Goal: Task Accomplishment & Management: Use online tool/utility

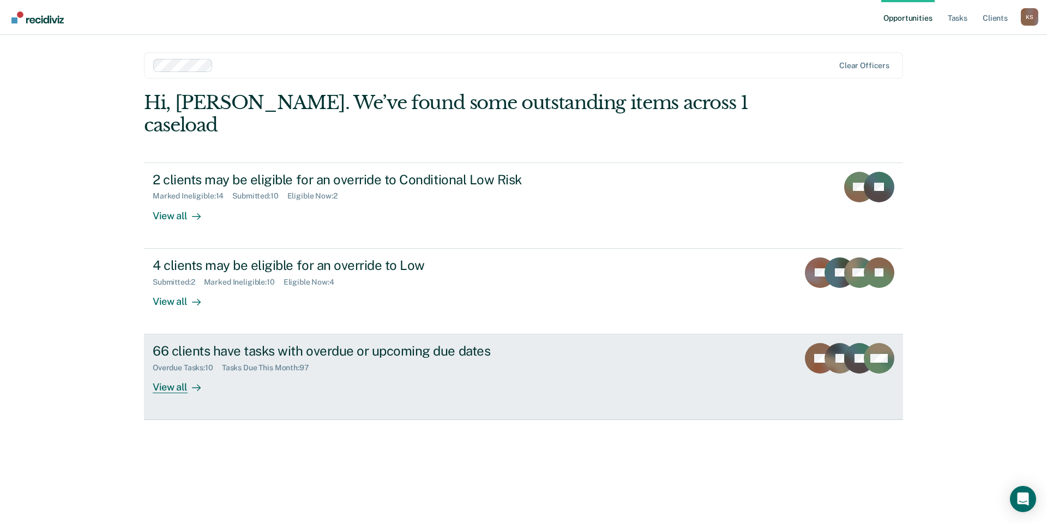
click at [264, 343] on div "66 clients have tasks with overdue or upcoming due dates Overdue Tasks : 10 Tas…" at bounding box center [357, 368] width 409 height 50
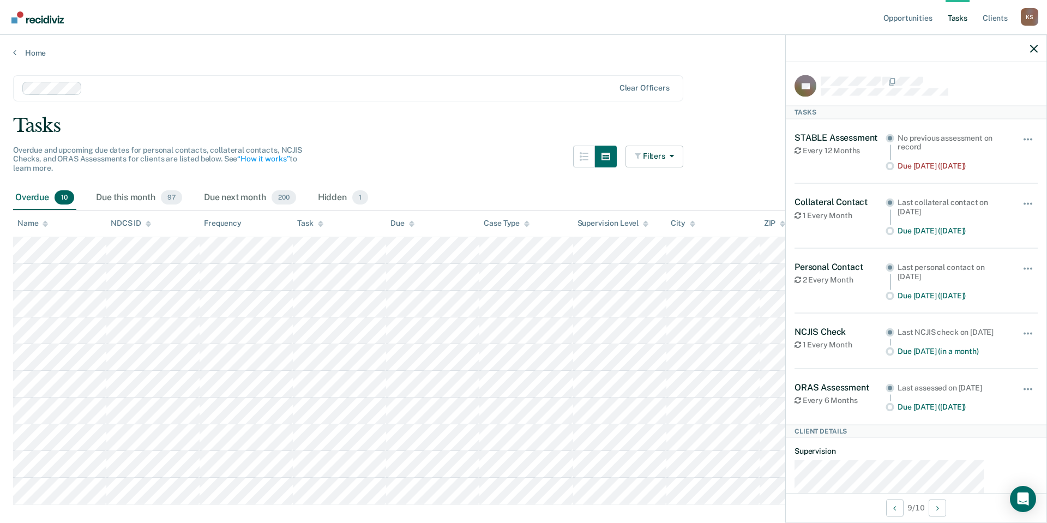
click at [1025, 132] on div "Hide from tasks list for... 7 days 30 days 90 days" at bounding box center [1028, 151] width 19 height 39
click at [1023, 138] on span "button" at bounding box center [1024, 139] width 2 height 2
click at [1009, 218] on button "90 days" at bounding box center [998, 226] width 78 height 17
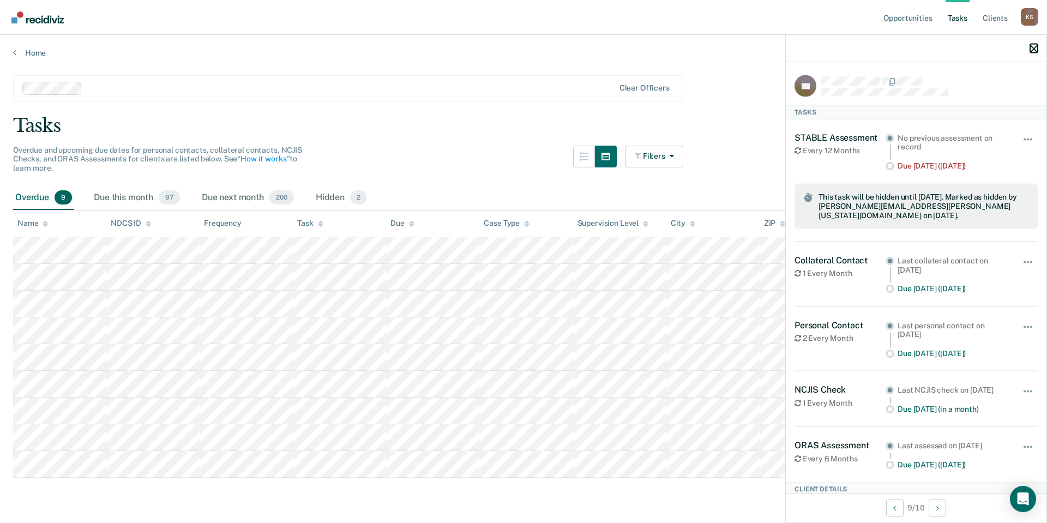
click at [1037, 45] on icon "button" at bounding box center [1034, 49] width 8 height 8
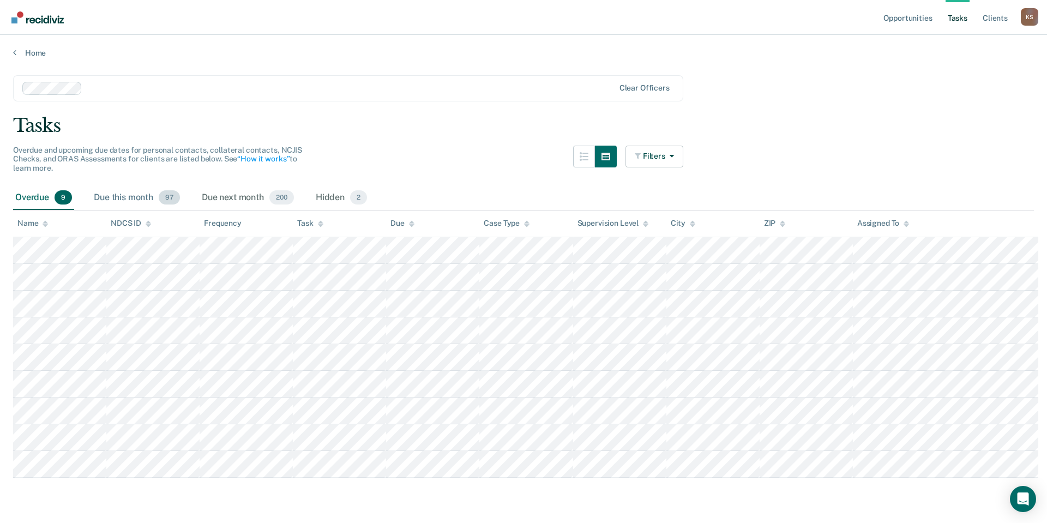
drag, startPoint x: 113, startPoint y: 167, endPoint x: 76, endPoint y: 164, distance: 37.2
click at [113, 186] on div "Due this month 97" at bounding box center [137, 198] width 90 height 24
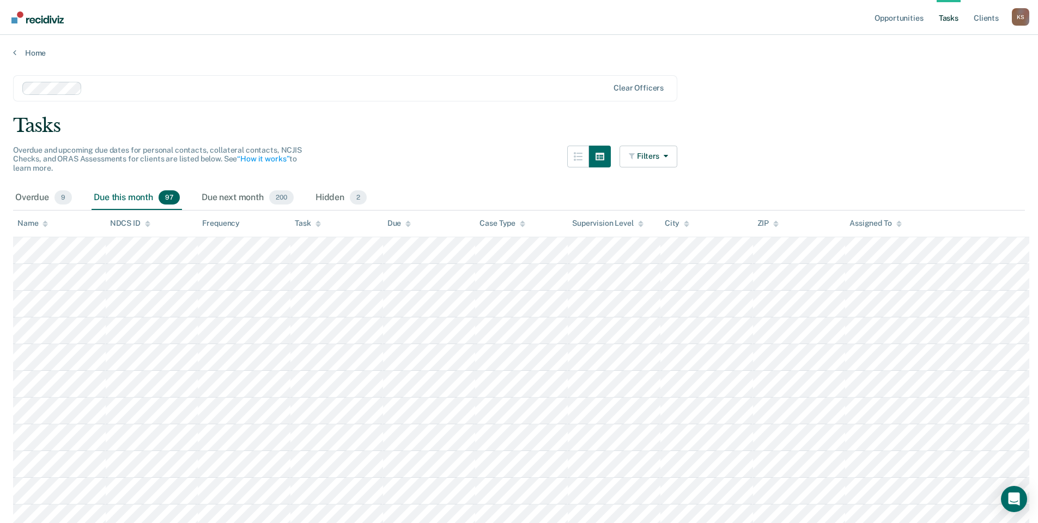
click at [305, 210] on th "Task" at bounding box center [337, 223] width 93 height 27
click at [305, 219] on div "Task" at bounding box center [308, 223] width 26 height 9
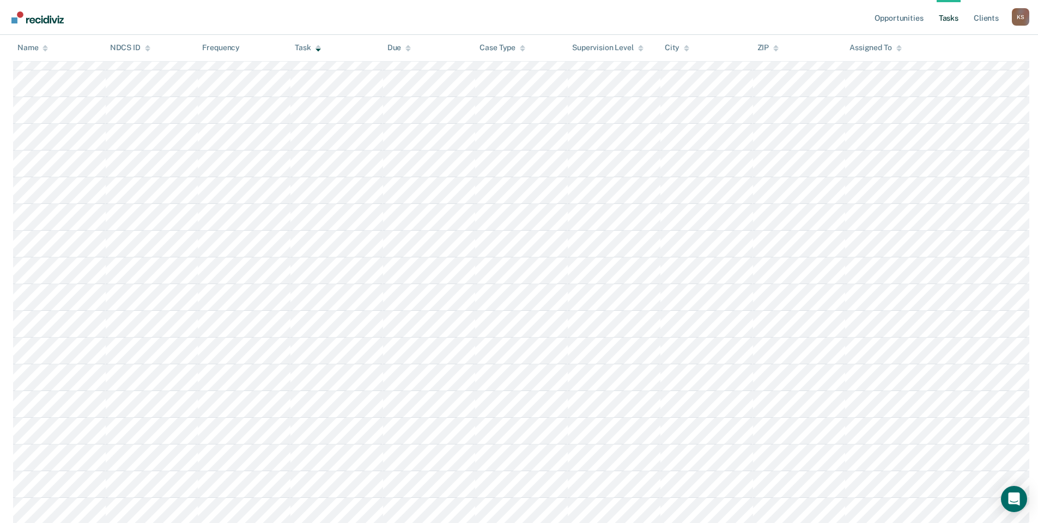
scroll to position [1417, 0]
